Goal: Task Accomplishment & Management: Use online tool/utility

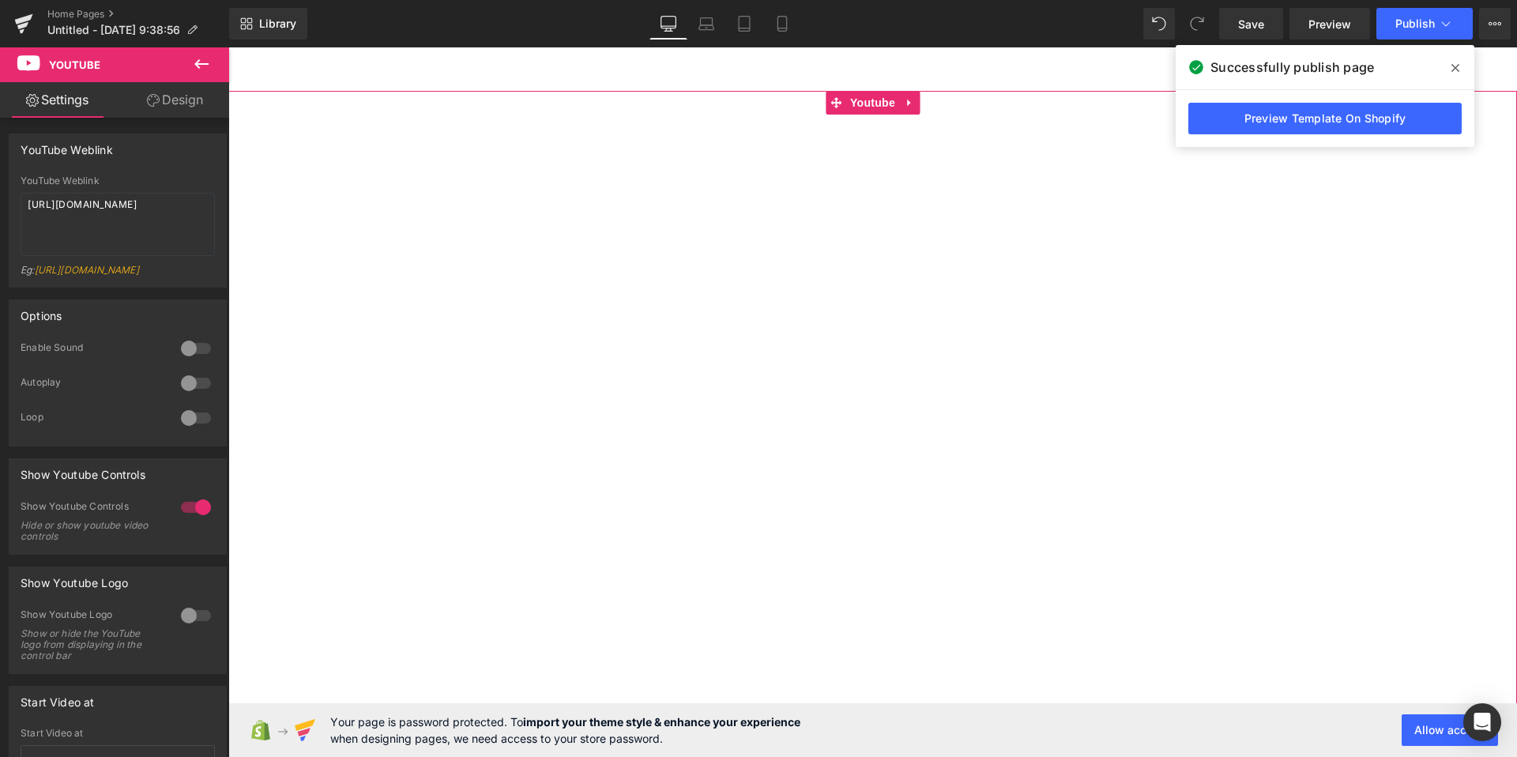
scroll to position [90, 0]
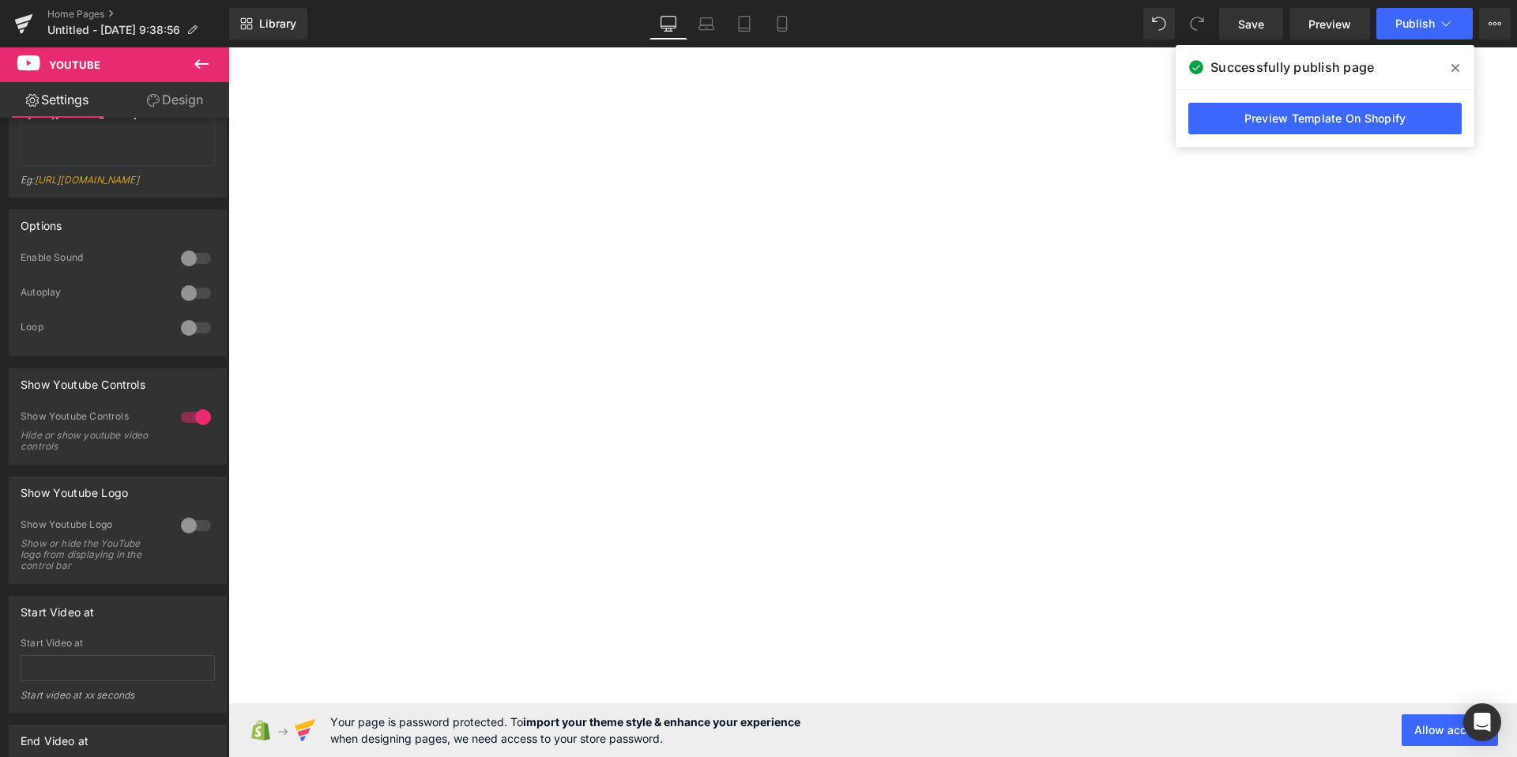
click at [1460, 65] on span at bounding box center [1455, 67] width 25 height 25
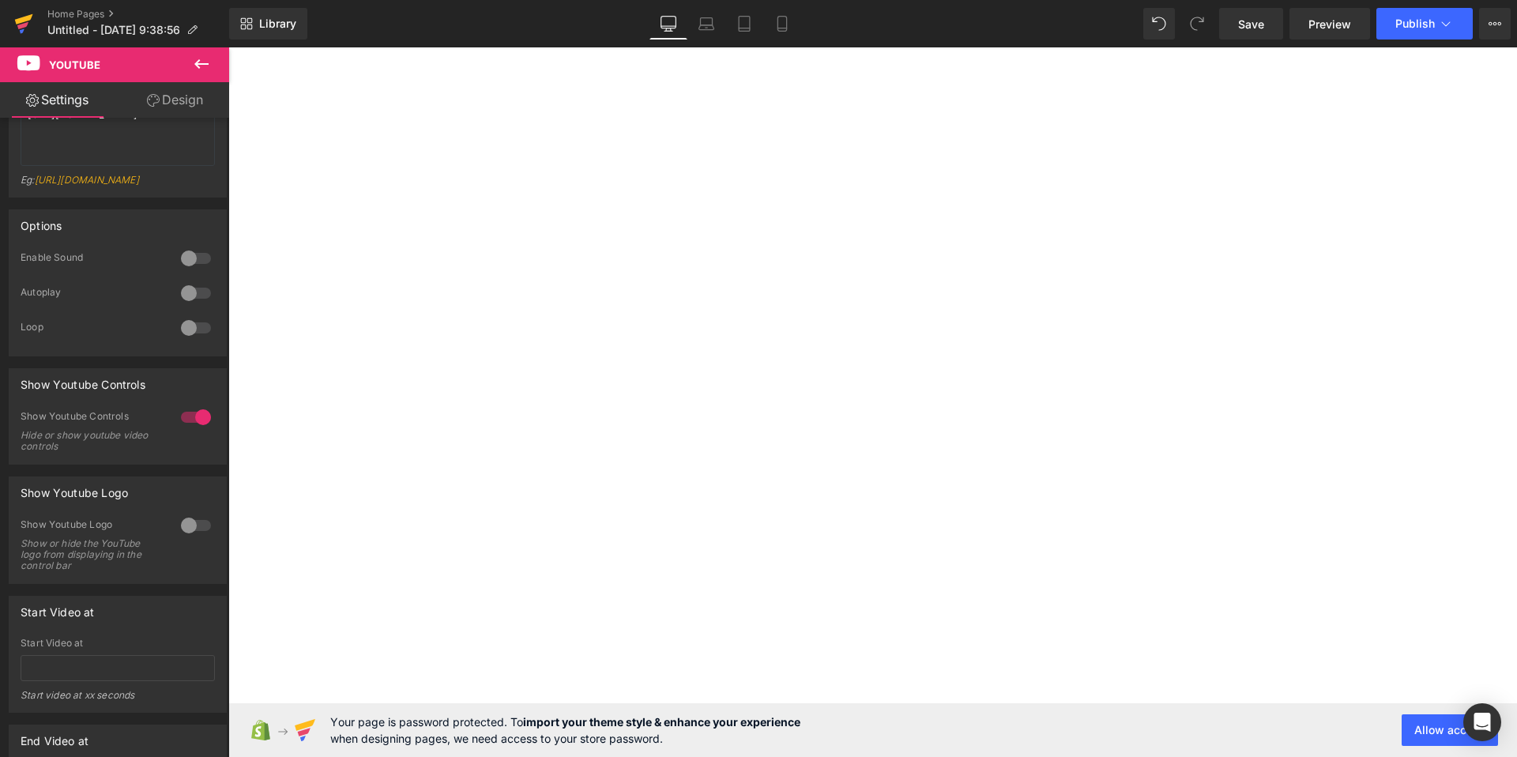
click at [25, 20] on icon at bounding box center [24, 19] width 18 height 10
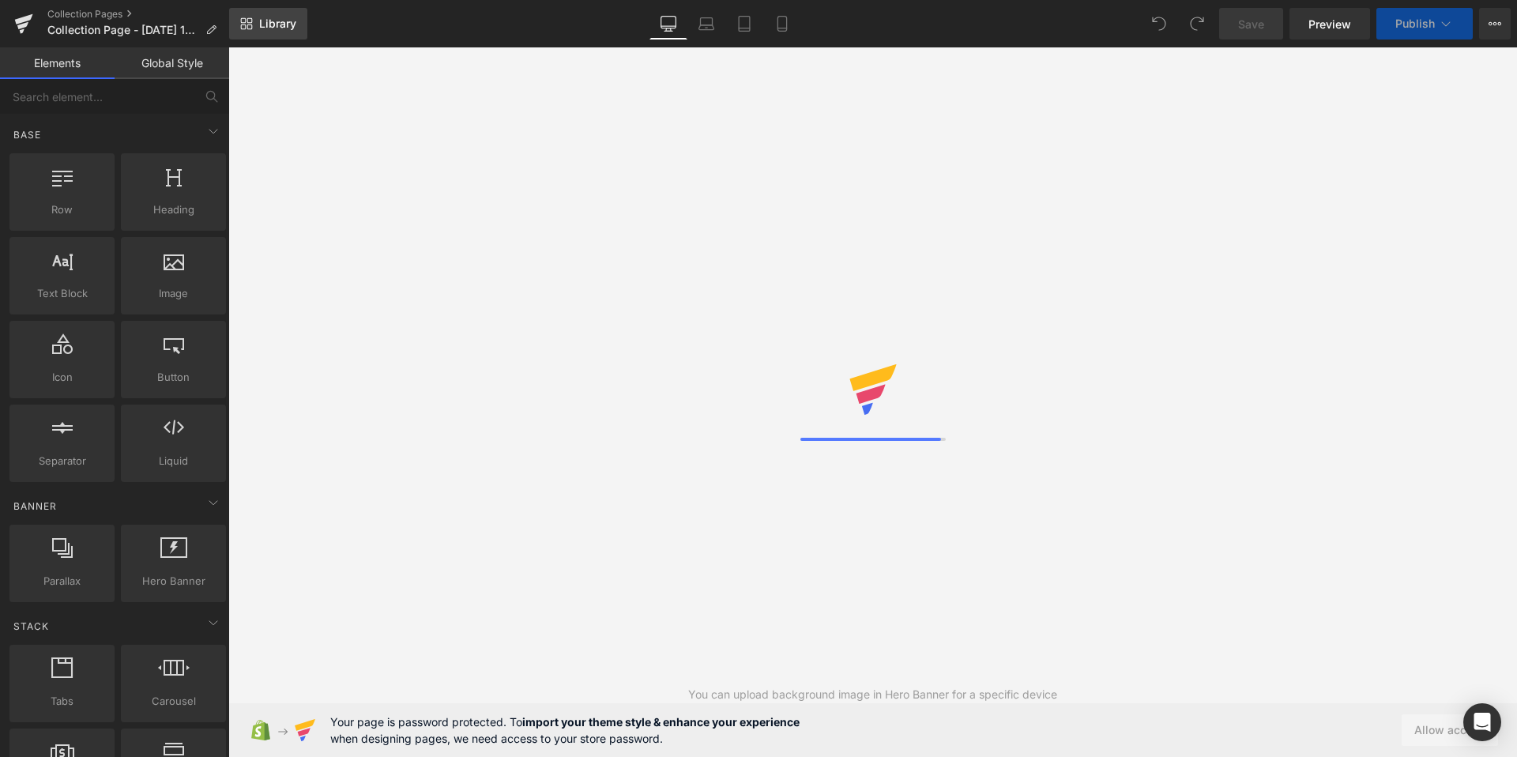
click at [279, 28] on span "Library" at bounding box center [277, 24] width 37 height 14
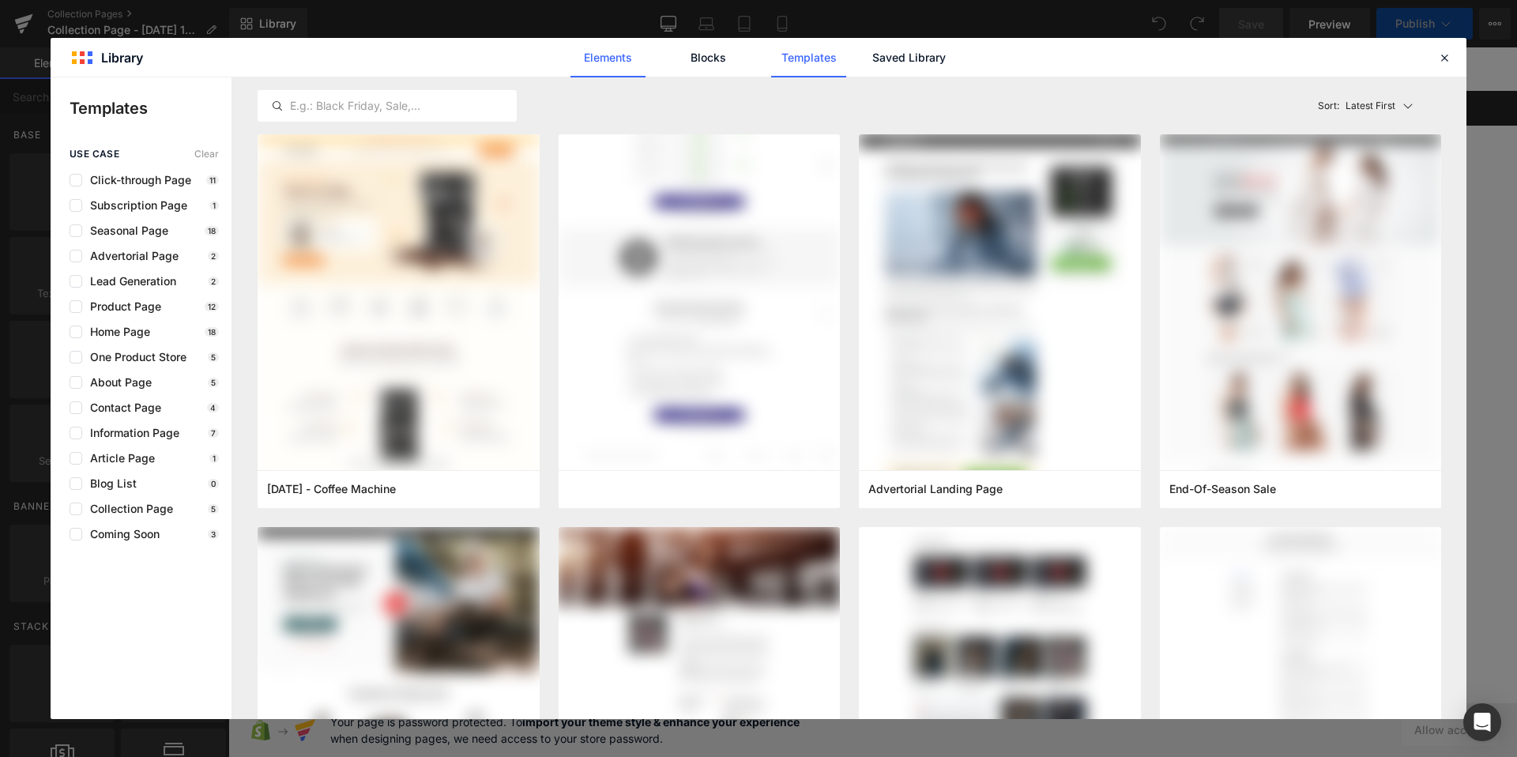
click at [623, 62] on link "Elements" at bounding box center [607, 58] width 75 height 40
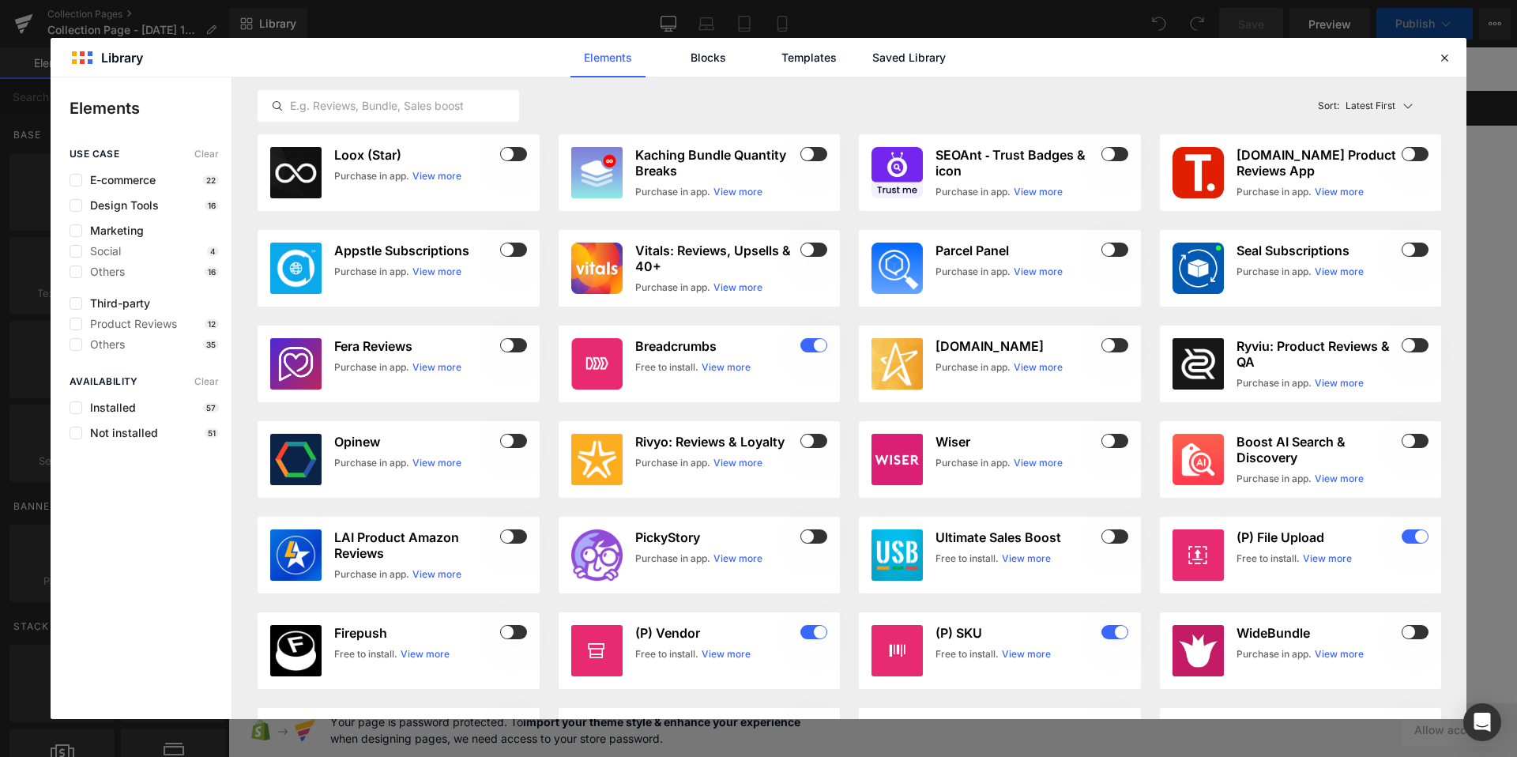
click at [709, 60] on link "Blocks" at bounding box center [708, 58] width 75 height 40
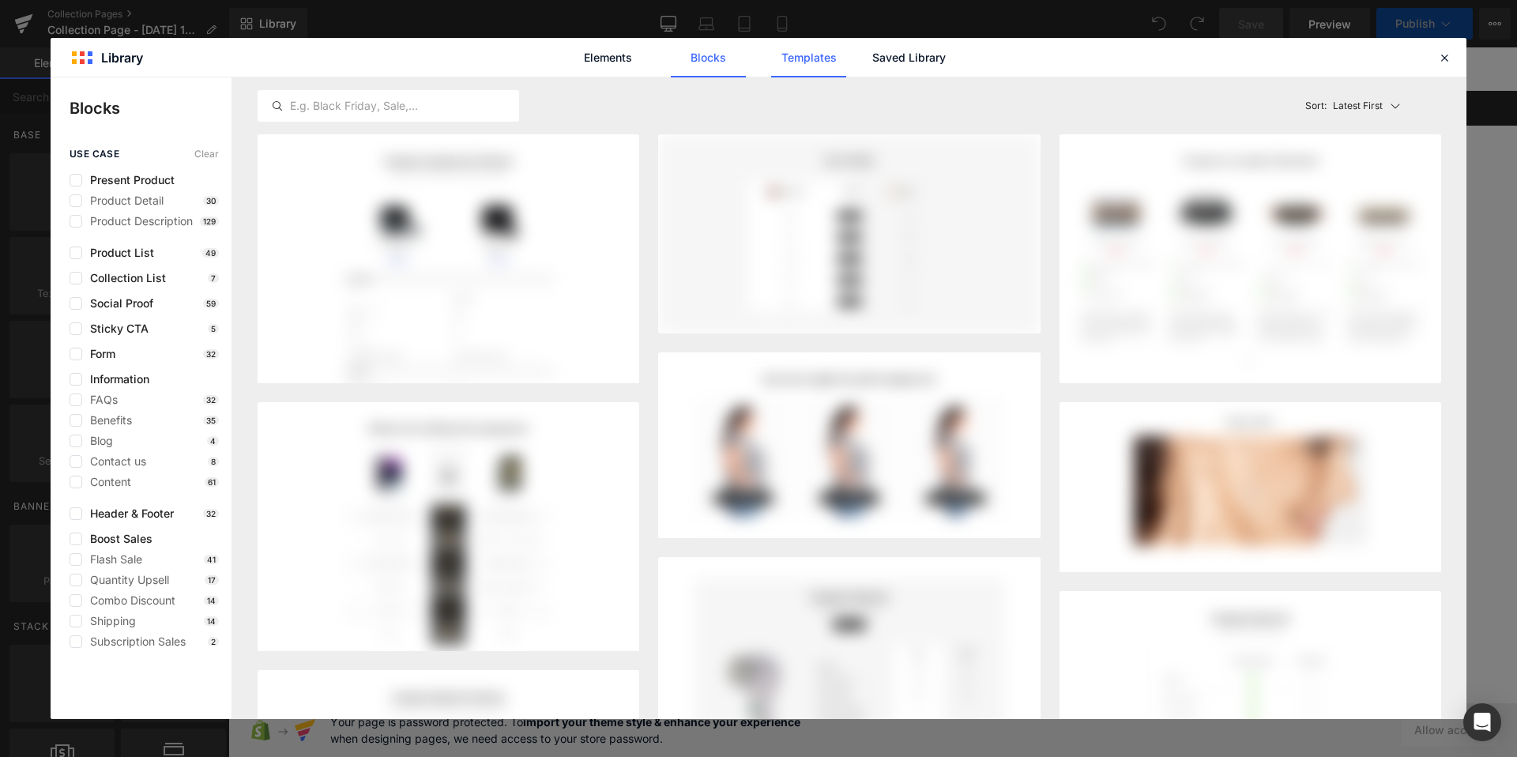
click at [795, 57] on link "Templates" at bounding box center [808, 58] width 75 height 40
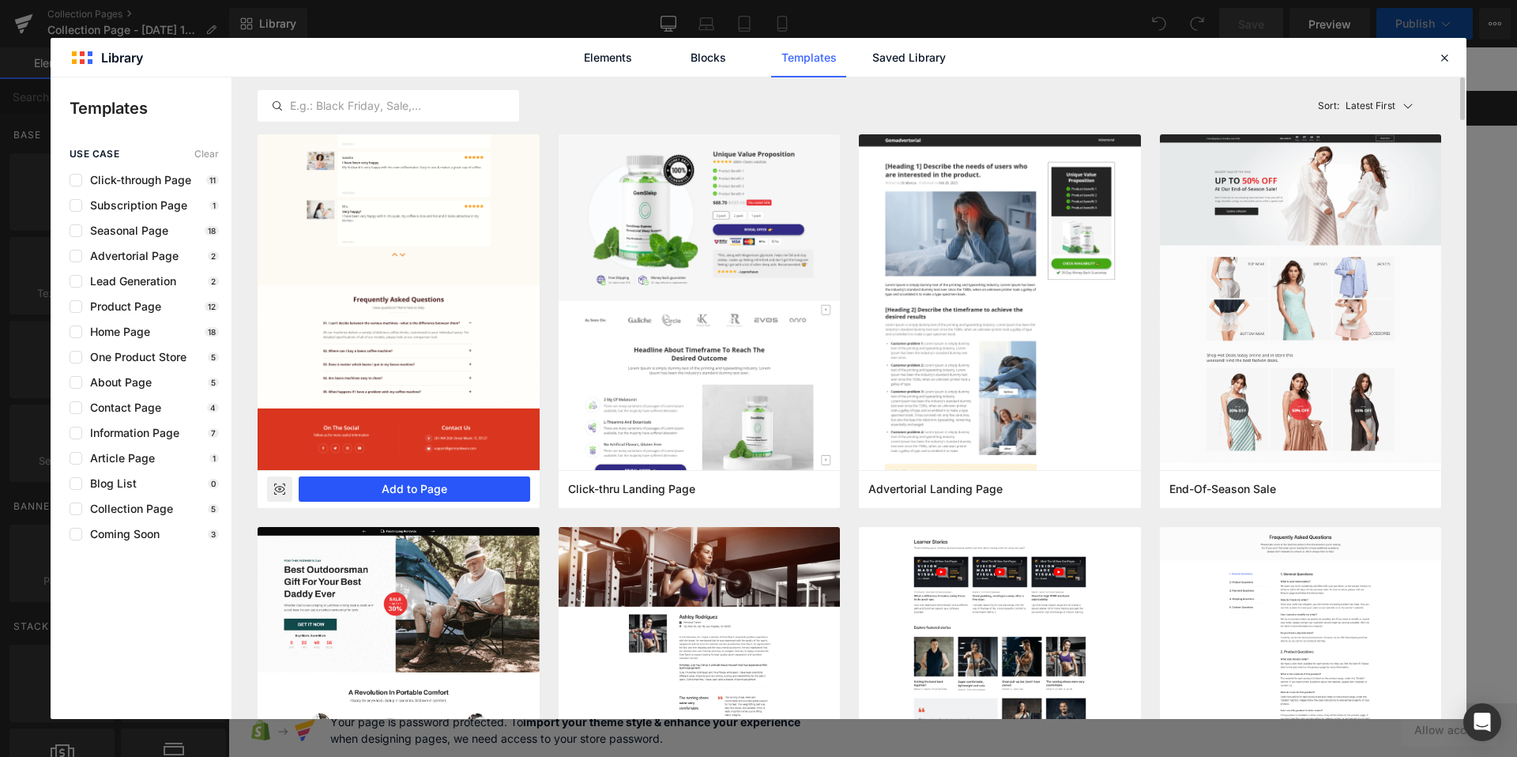
click at [383, 490] on button "Add to Page" at bounding box center [414, 488] width 231 height 25
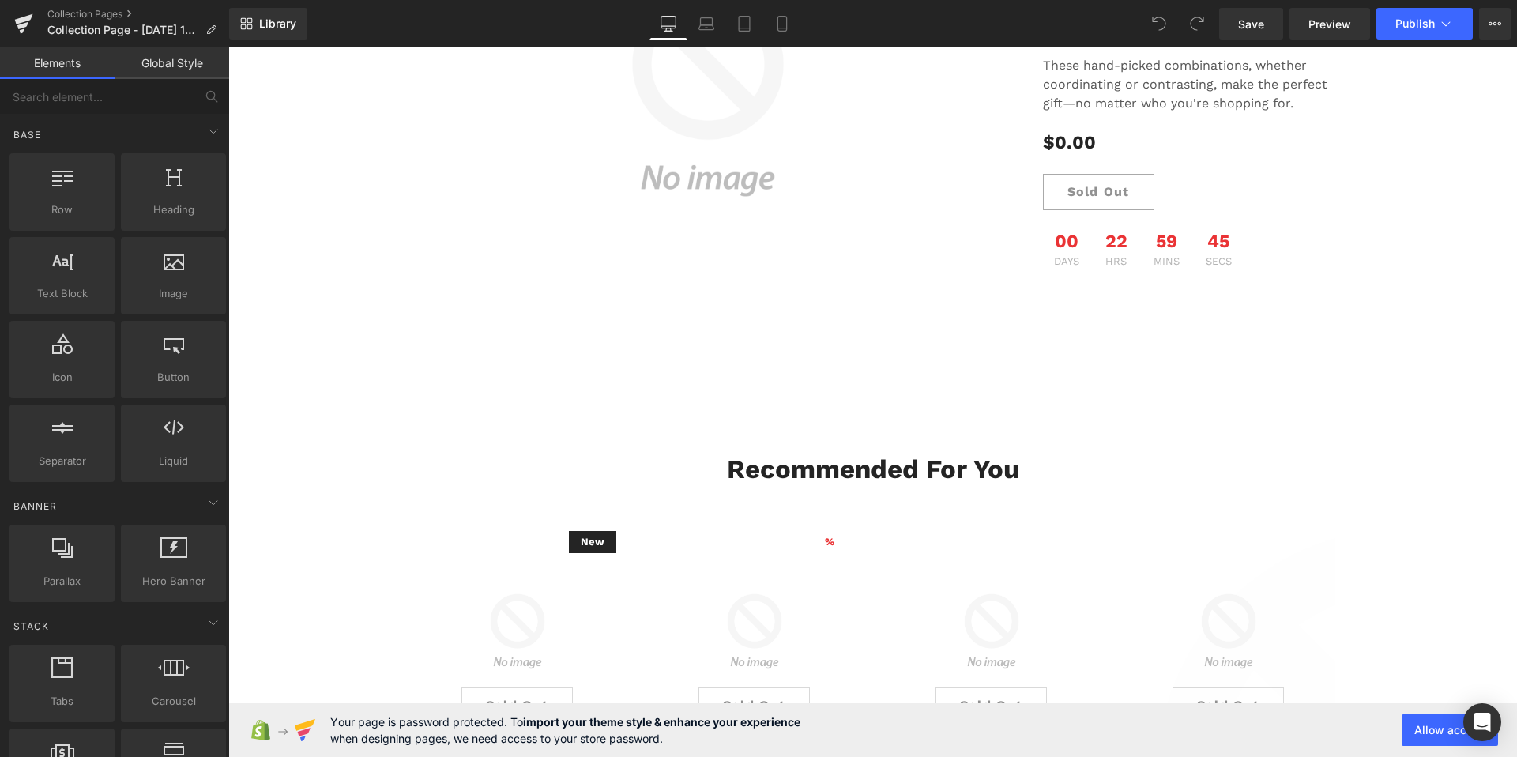
scroll to position [1673, 0]
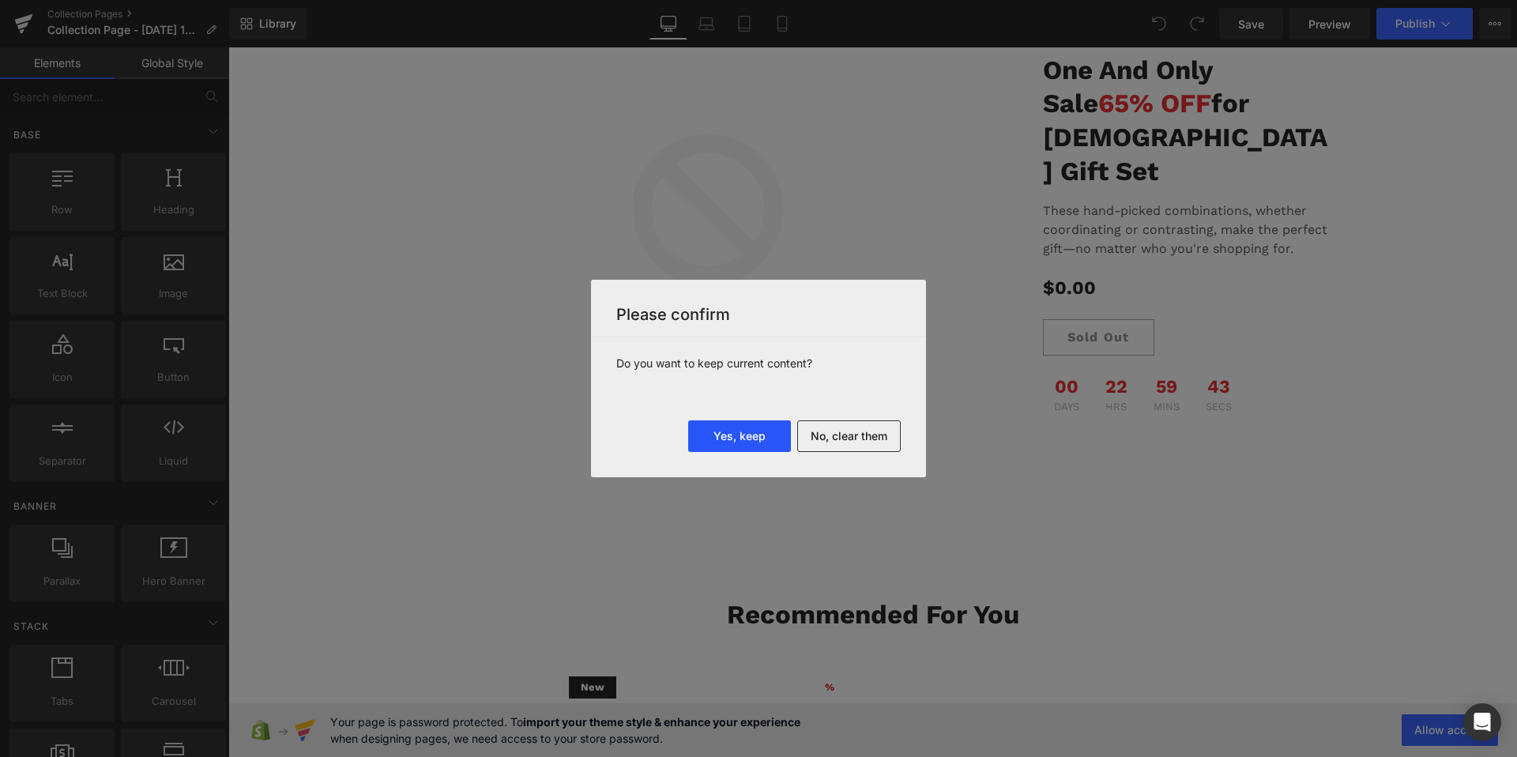
click at [743, 434] on button "Yes, keep" at bounding box center [739, 436] width 103 height 32
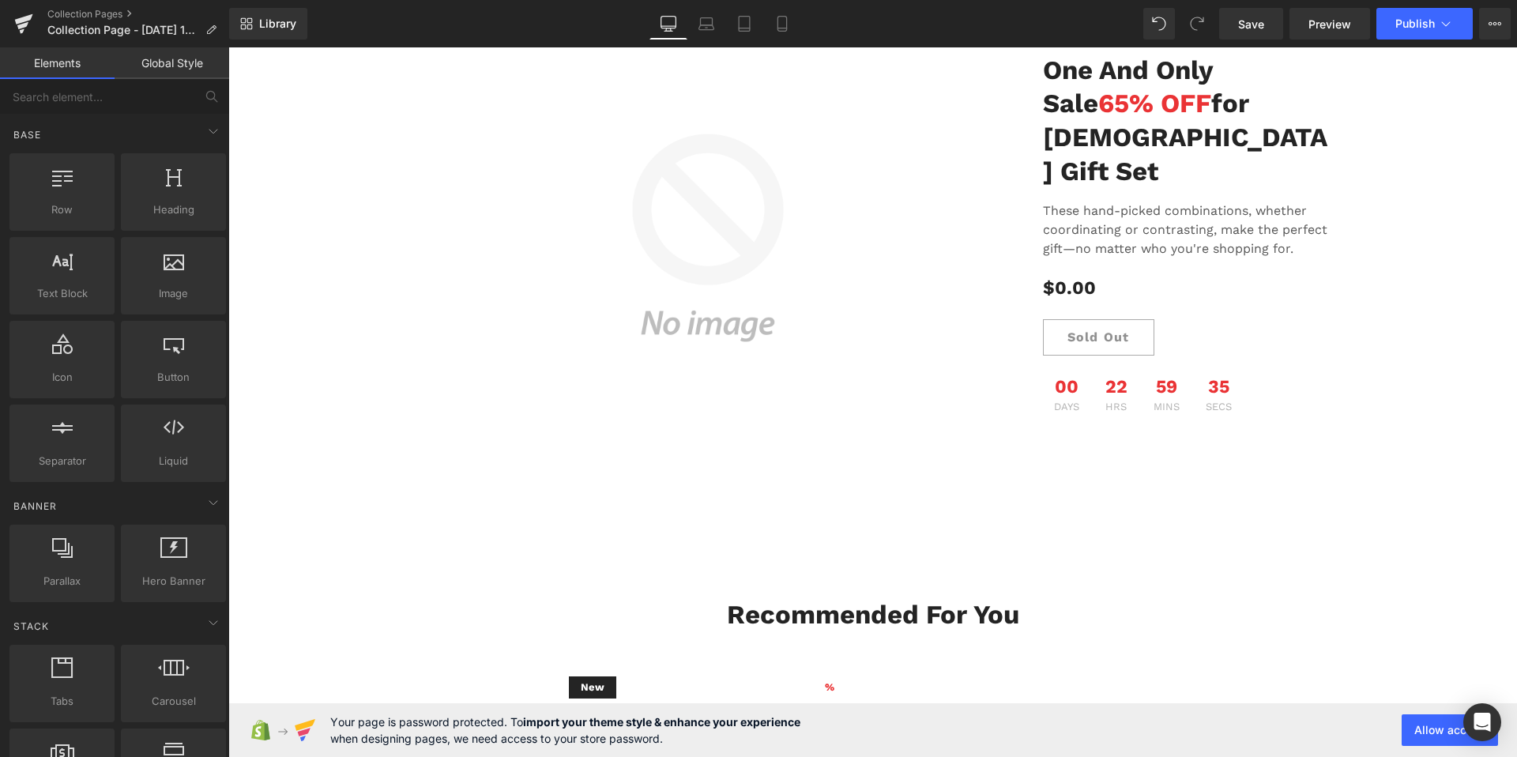
scroll to position [0, 0]
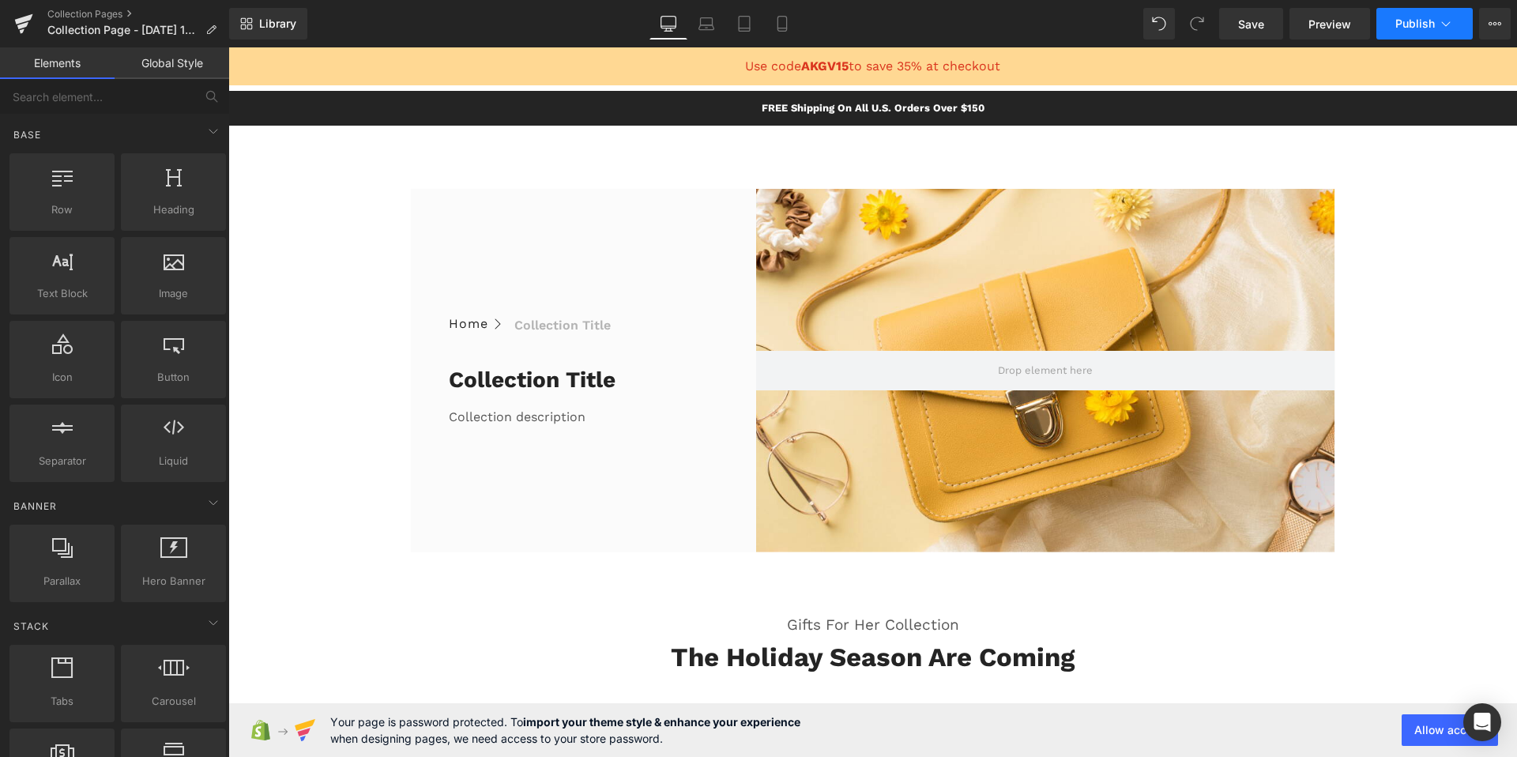
click at [1409, 25] on span "Publish" at bounding box center [1415, 23] width 40 height 13
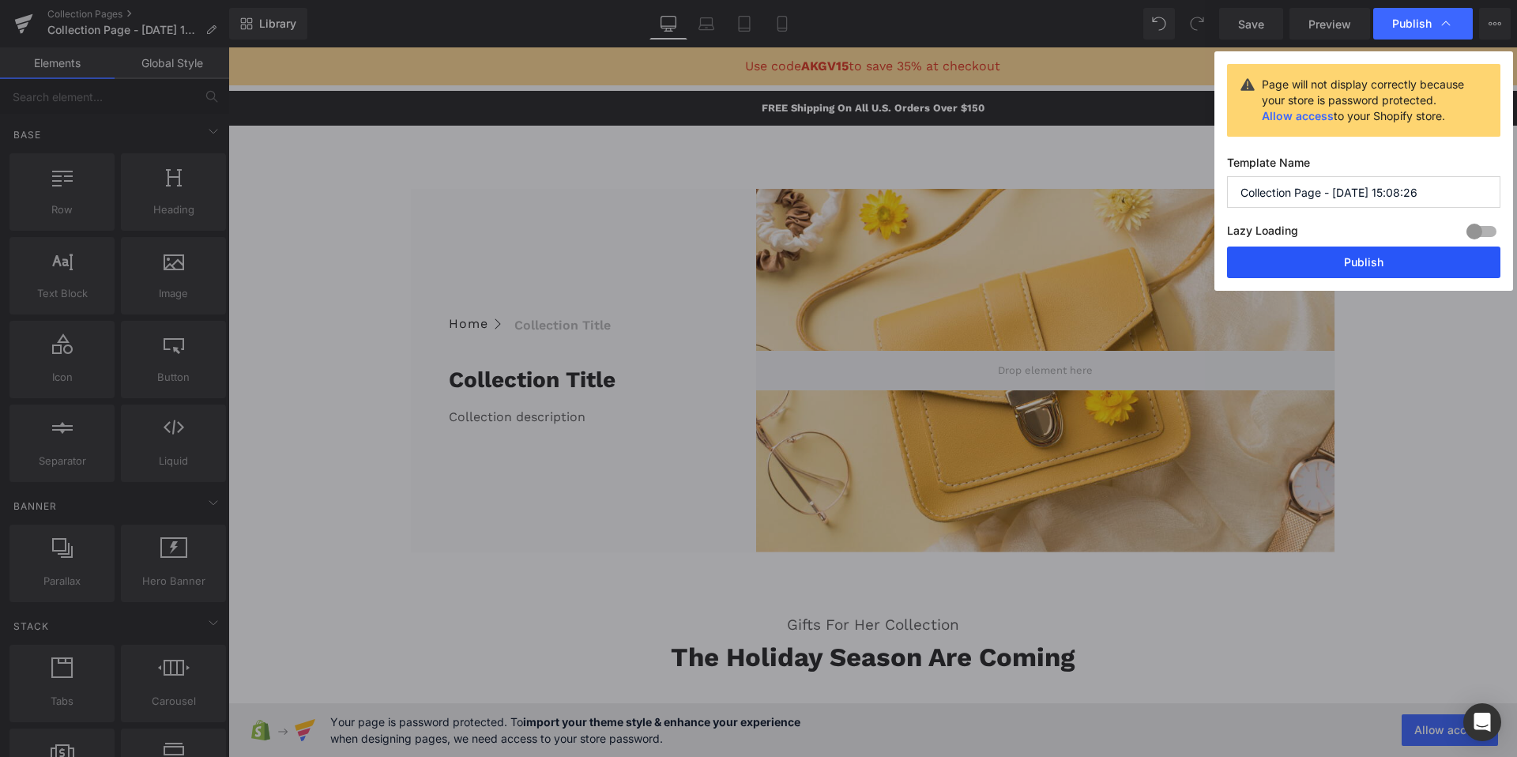
click at [1352, 267] on button "Publish" at bounding box center [1363, 262] width 273 height 32
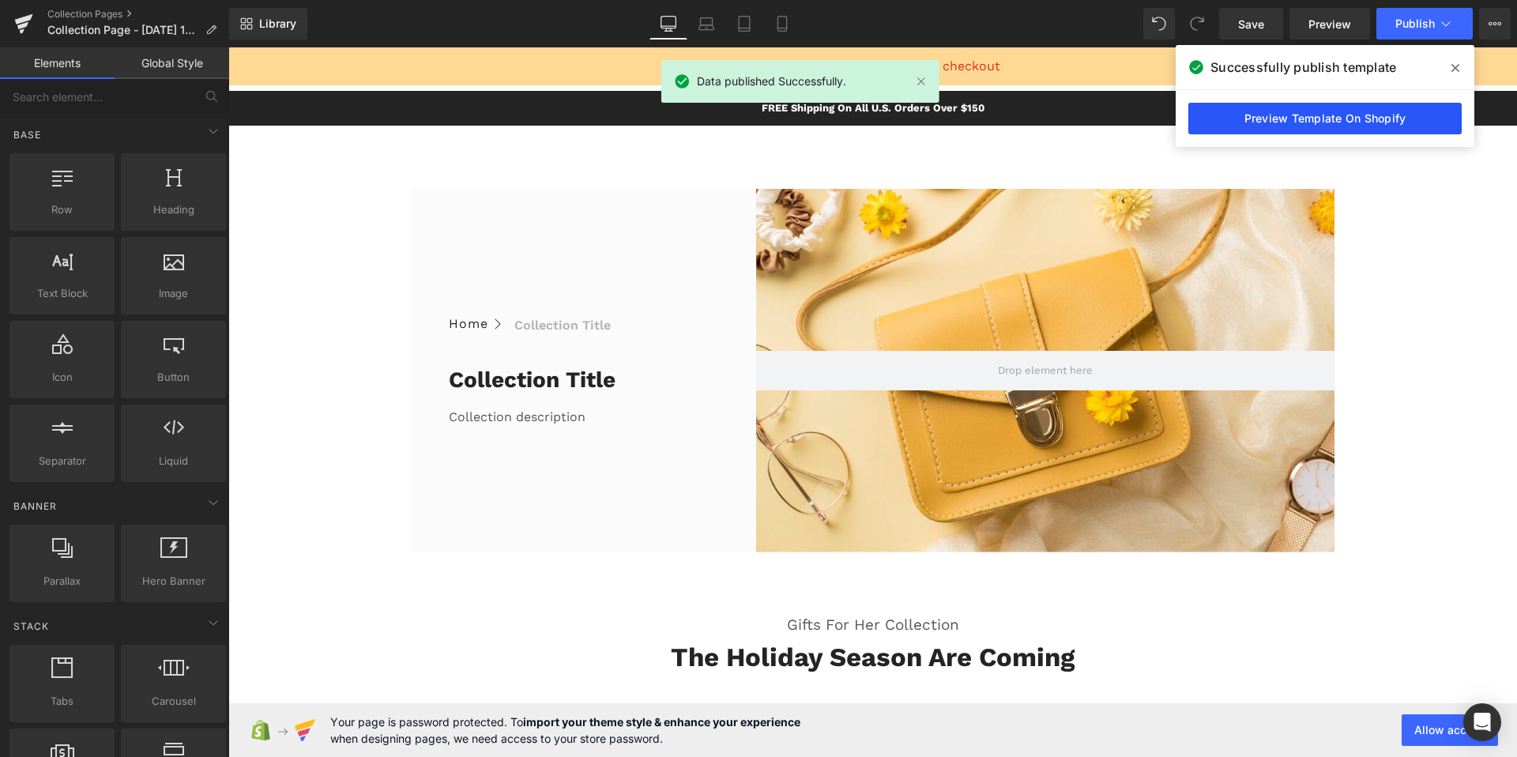
click at [1231, 120] on link "Preview Template On Shopify" at bounding box center [1324, 119] width 273 height 32
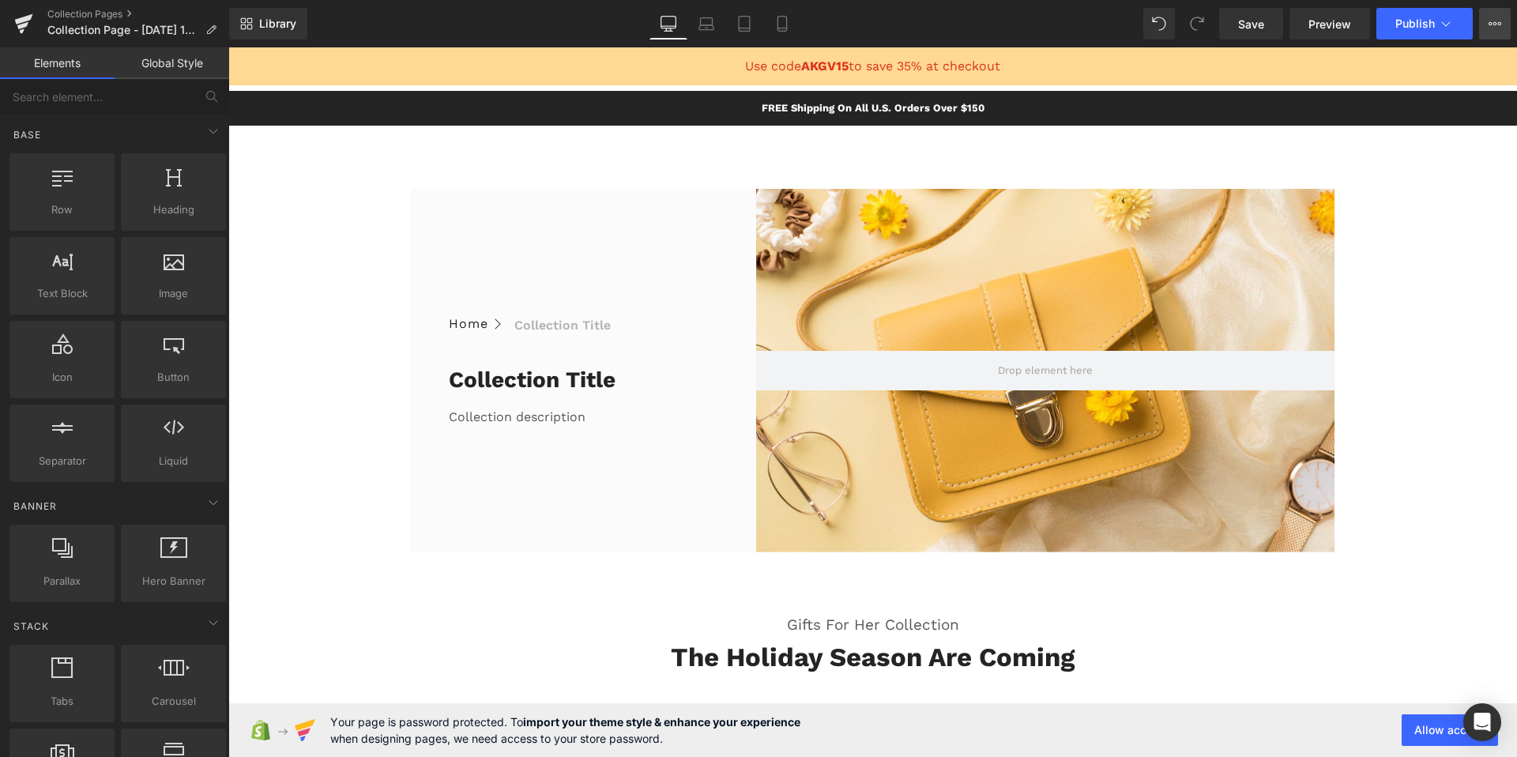
click at [1496, 23] on icon at bounding box center [1494, 23] width 13 height 13
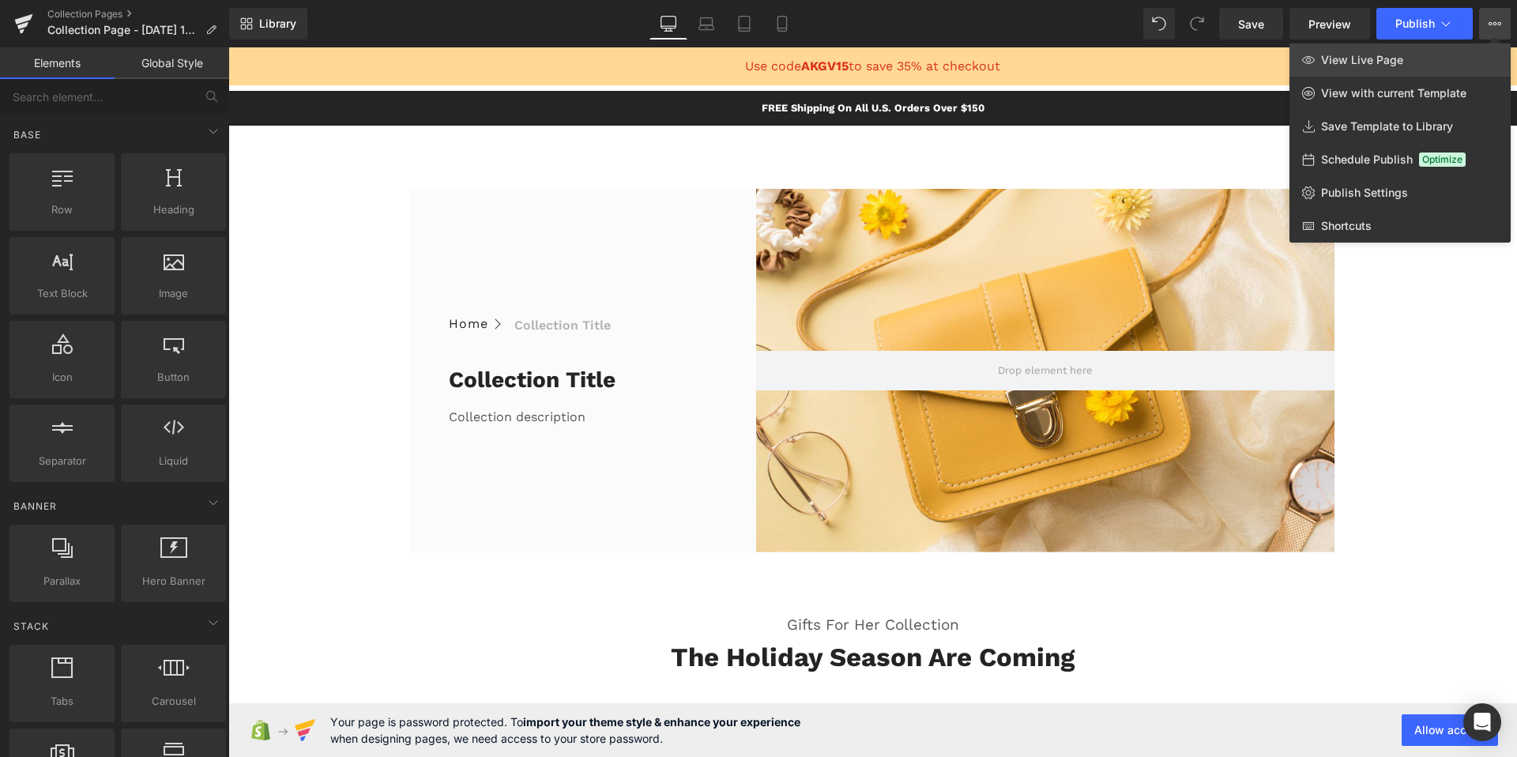
click at [1406, 55] on link "View Live Page" at bounding box center [1399, 59] width 221 height 33
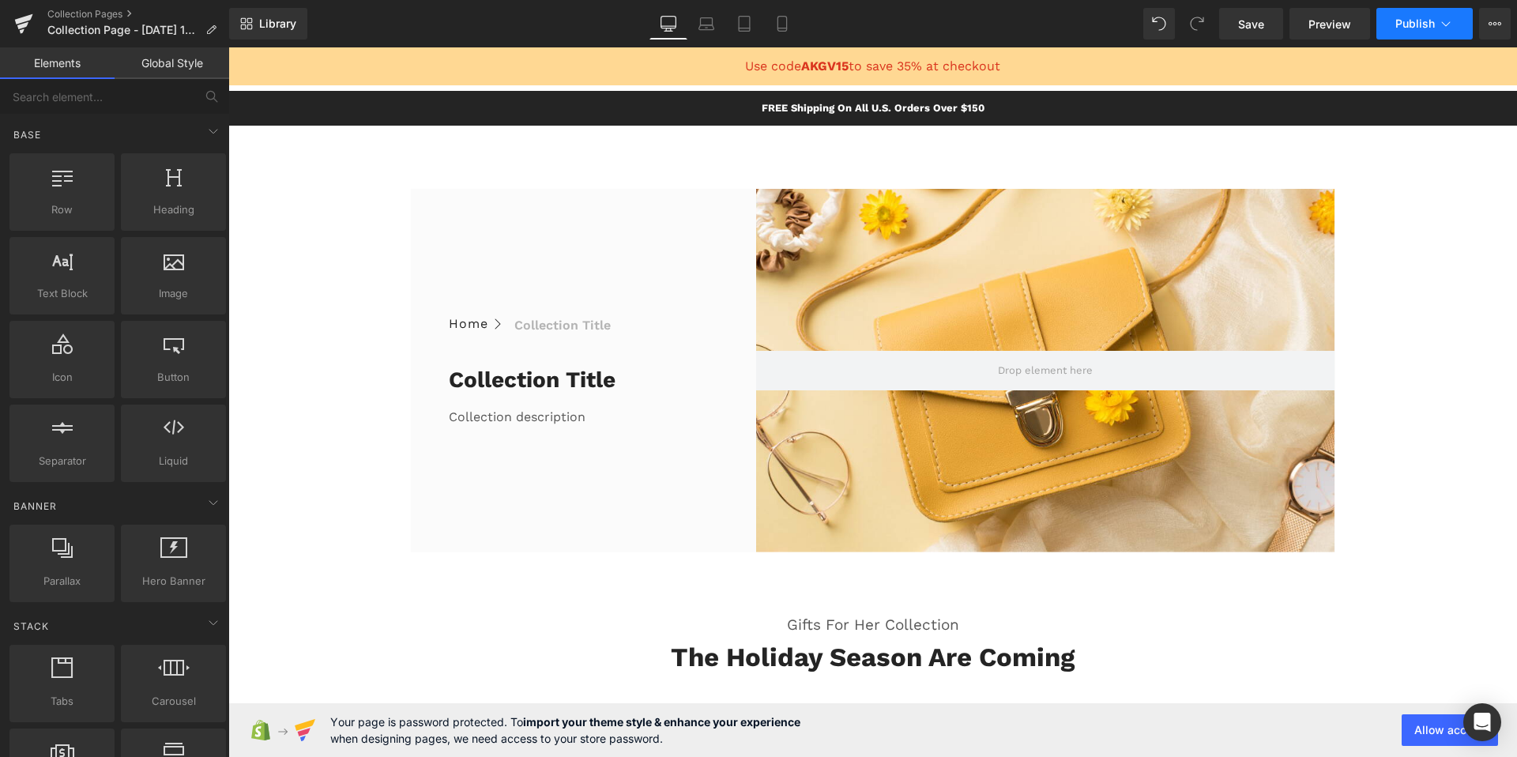
click at [1408, 38] on button "Publish" at bounding box center [1424, 24] width 96 height 32
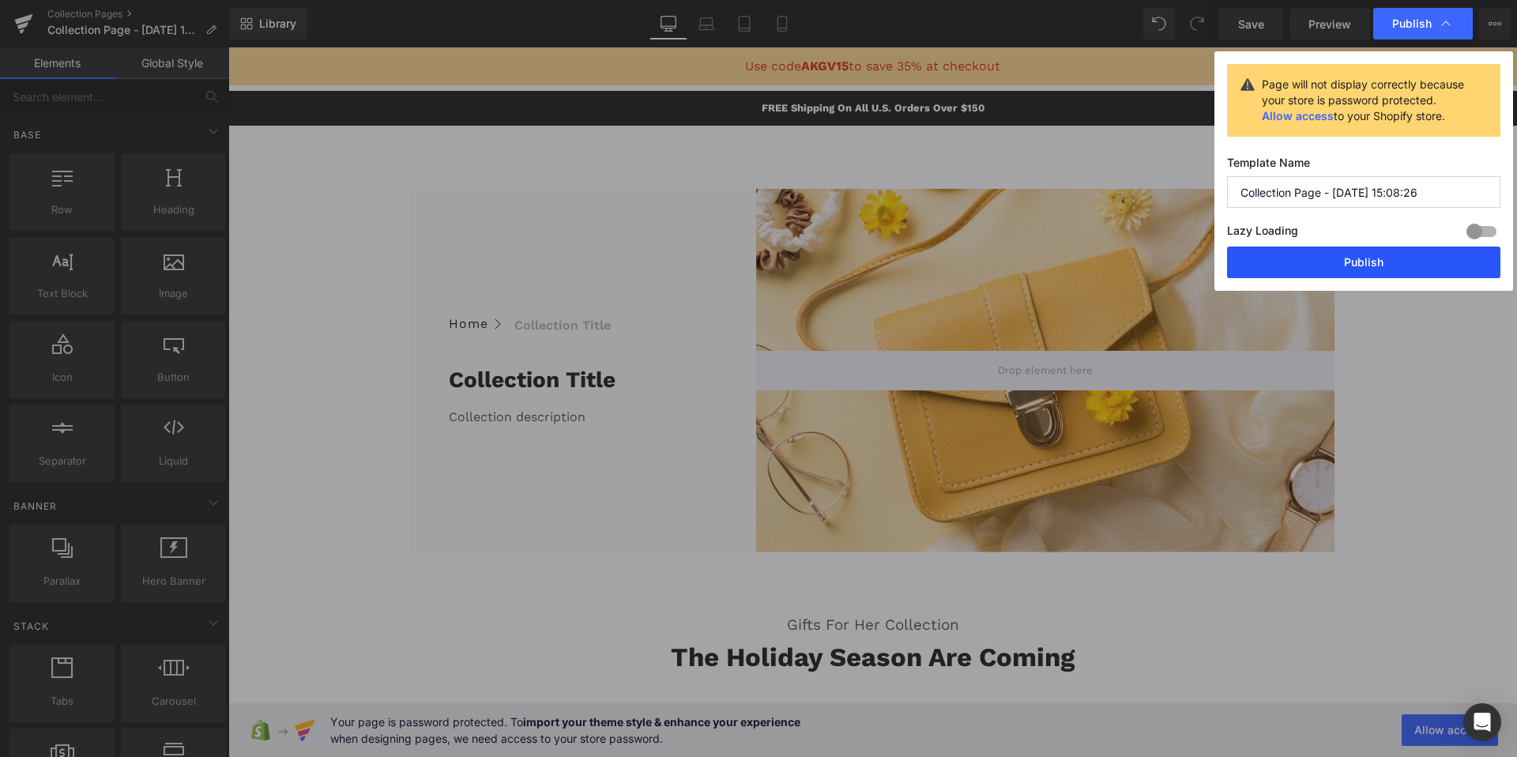
click at [1297, 269] on button "Publish" at bounding box center [1363, 262] width 273 height 32
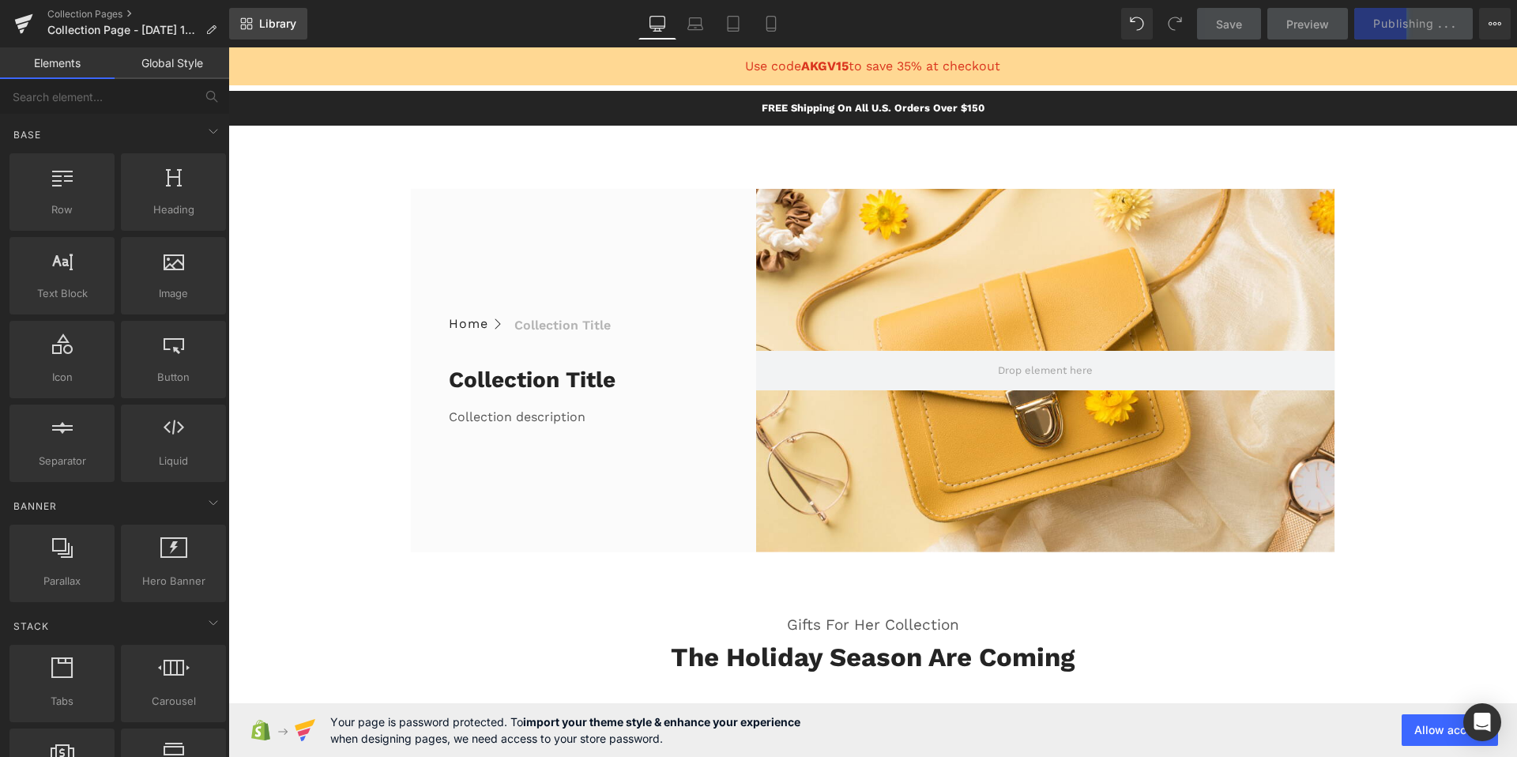
click at [261, 24] on span "Library" at bounding box center [277, 24] width 37 height 14
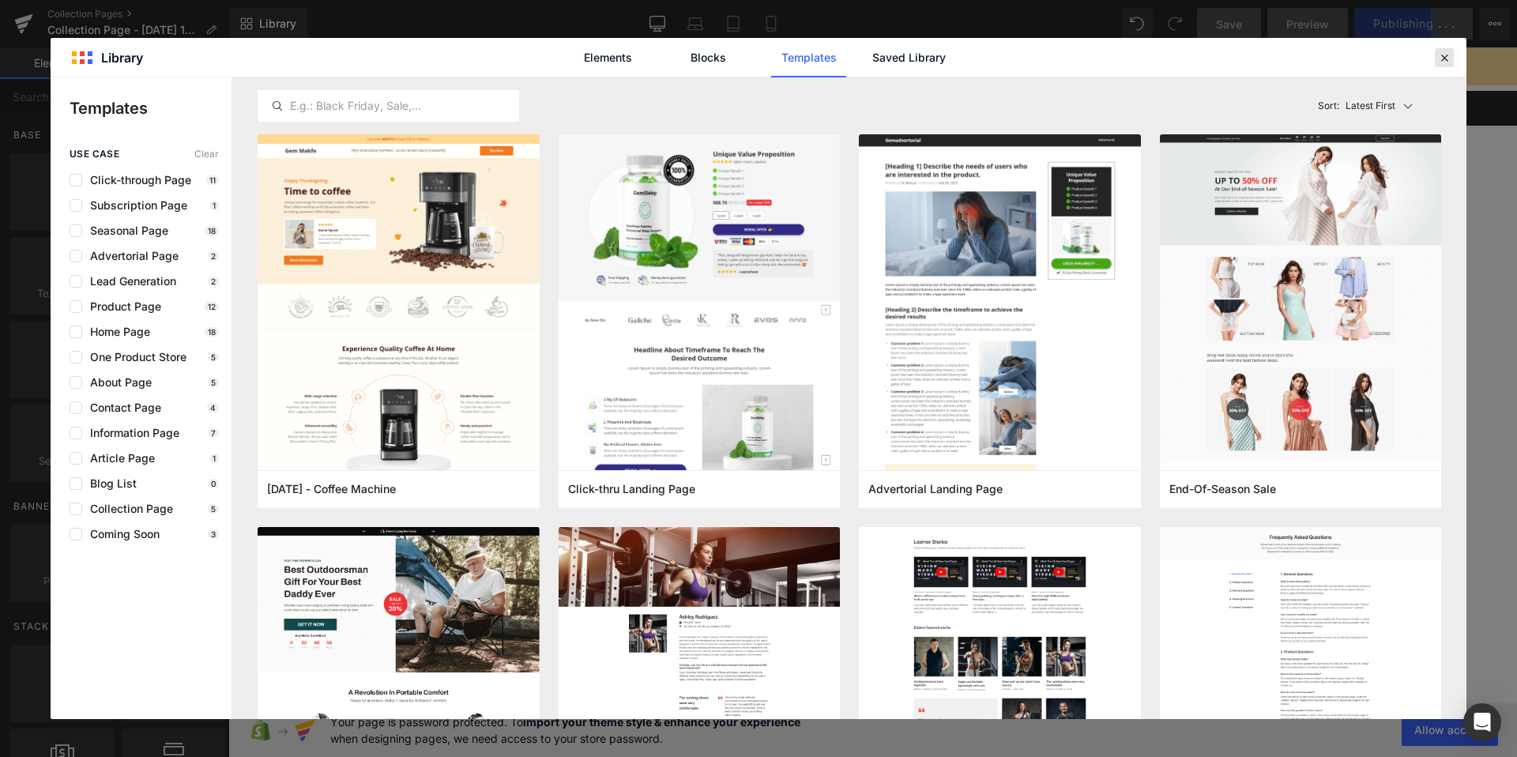
click at [1443, 58] on icon at bounding box center [1444, 58] width 14 height 14
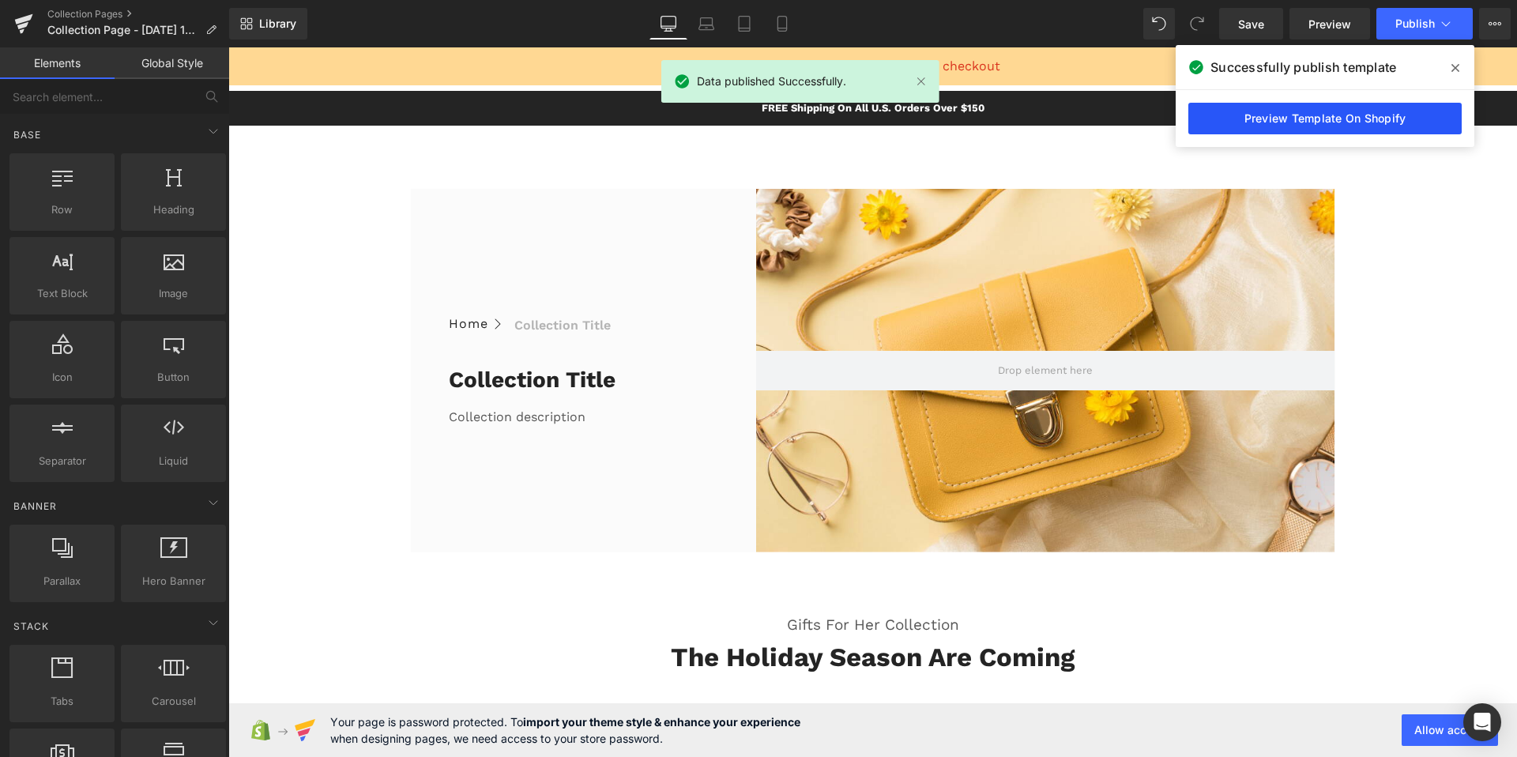
click at [1384, 117] on link "Preview Template On Shopify" at bounding box center [1324, 119] width 273 height 32
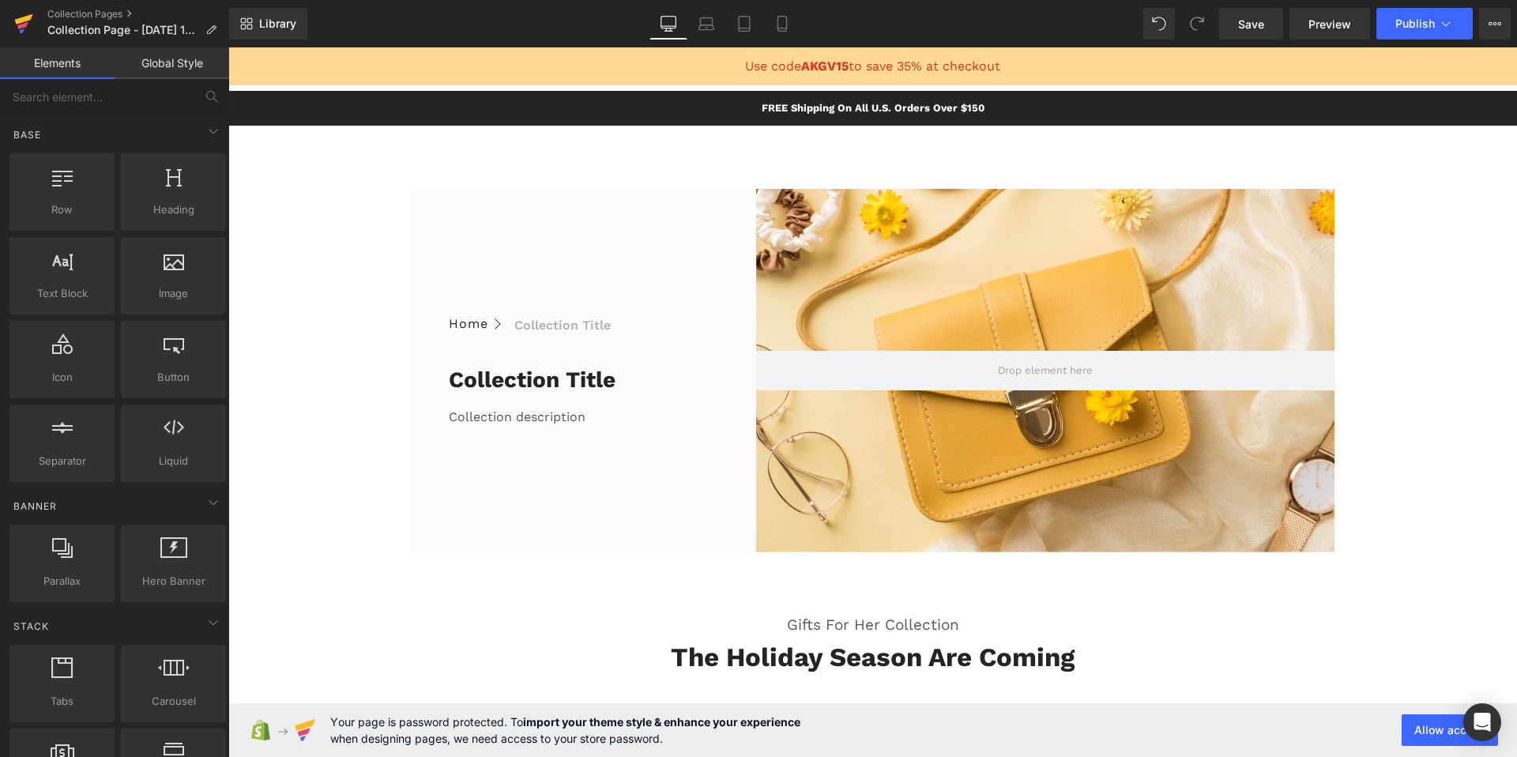
click at [27, 21] on icon at bounding box center [23, 24] width 19 height 40
